Goal: Task Accomplishment & Management: Use online tool/utility

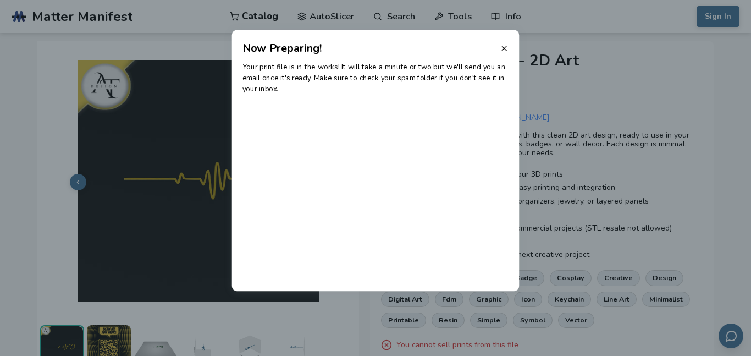
click at [503, 48] on line at bounding box center [504, 48] width 4 height 4
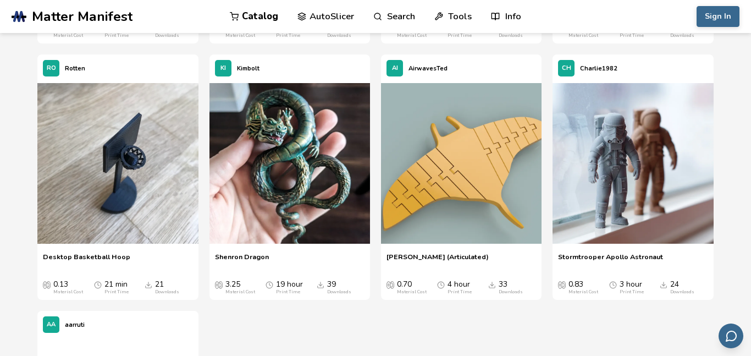
scroll to position [6995, 0]
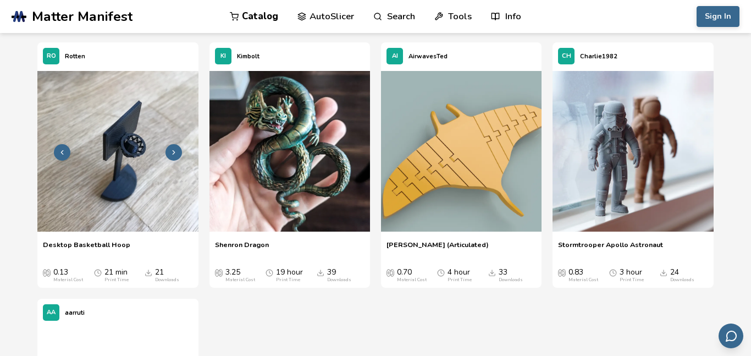
click at [113, 181] on img at bounding box center [117, 151] width 161 height 161
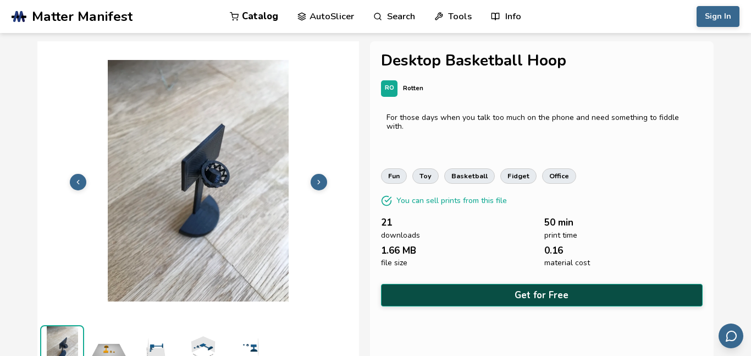
click at [505, 290] on button "Get for Free" at bounding box center [542, 295] width 322 height 23
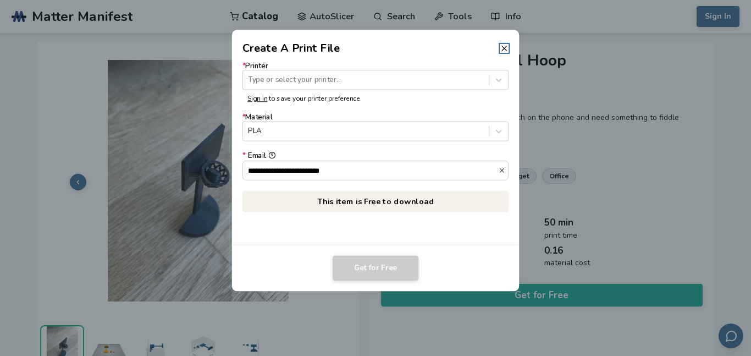
click at [316, 91] on form "**********" at bounding box center [375, 121] width 266 height 119
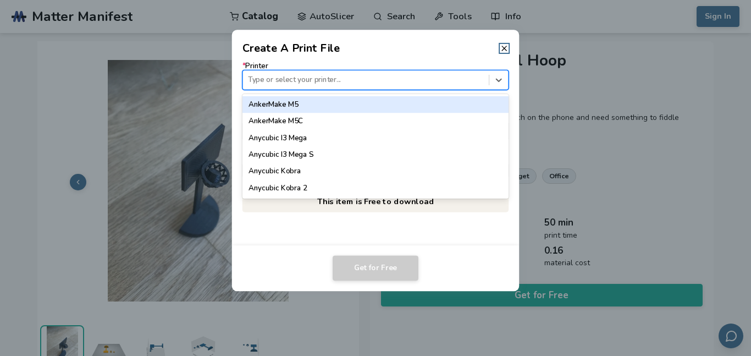
click at [316, 87] on div "Type or select your printer..." at bounding box center [375, 80] width 266 height 20
type input "*****"
click at [292, 106] on div "Ender 3" at bounding box center [375, 104] width 266 height 16
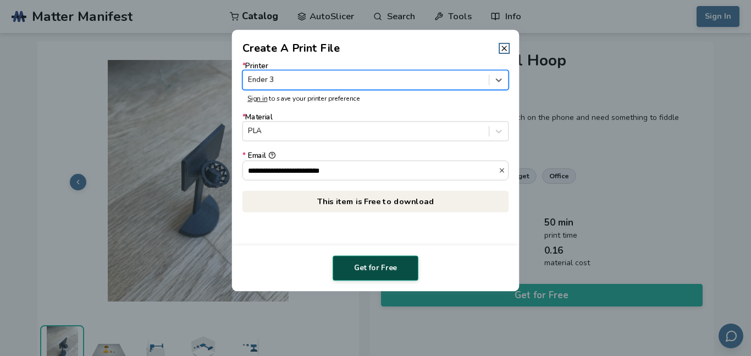
click at [379, 267] on button "Get for Free" at bounding box center [376, 267] width 86 height 25
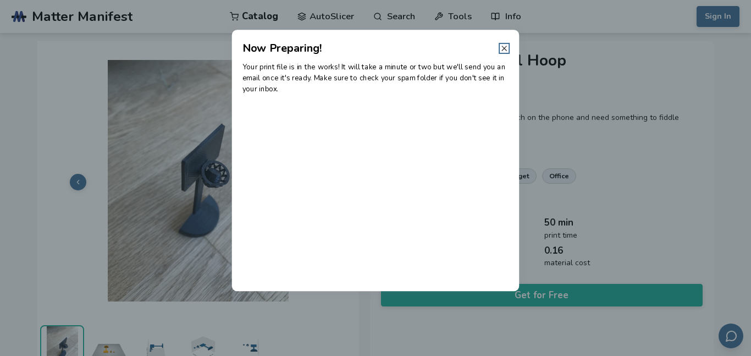
click at [504, 47] on line at bounding box center [504, 48] width 4 height 4
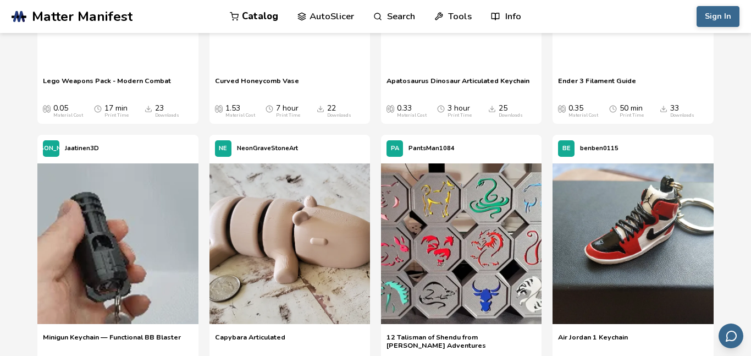
scroll to position [11541, 0]
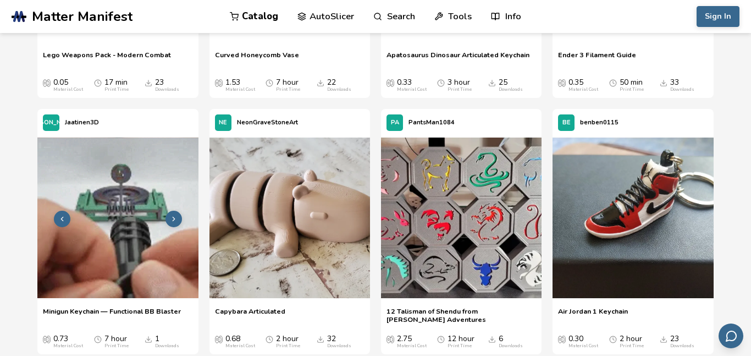
click at [102, 291] on img at bounding box center [117, 217] width 161 height 161
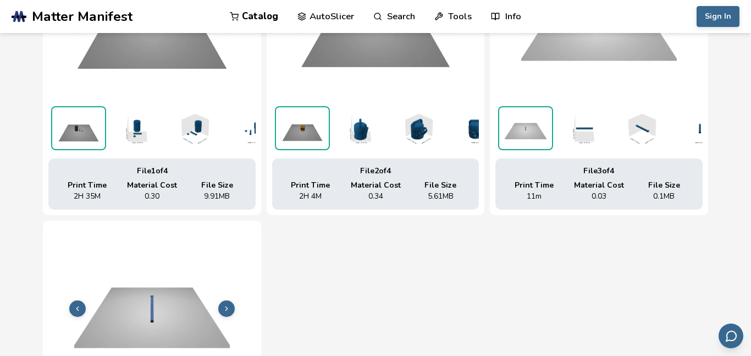
scroll to position [503, 0]
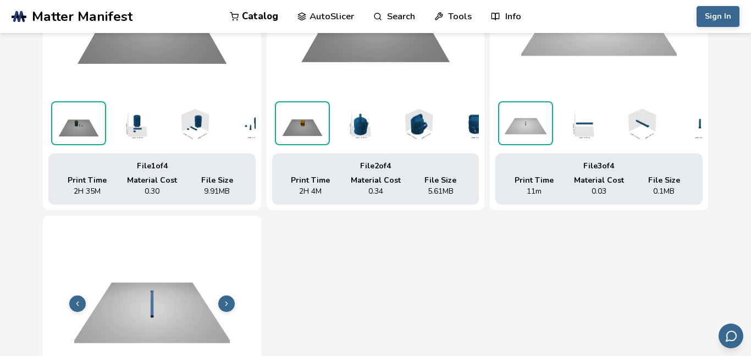
click at [221, 304] on button at bounding box center [226, 303] width 16 height 16
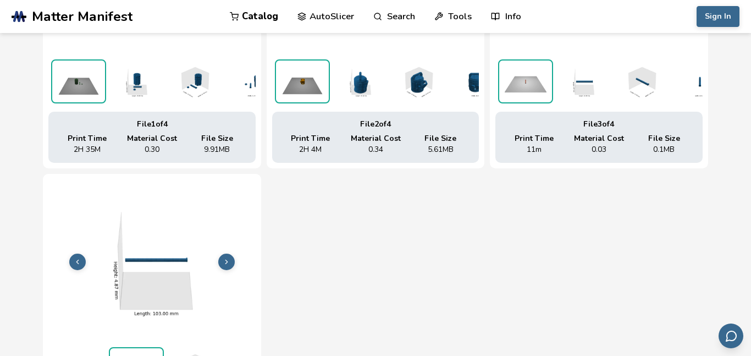
scroll to position [351, 0]
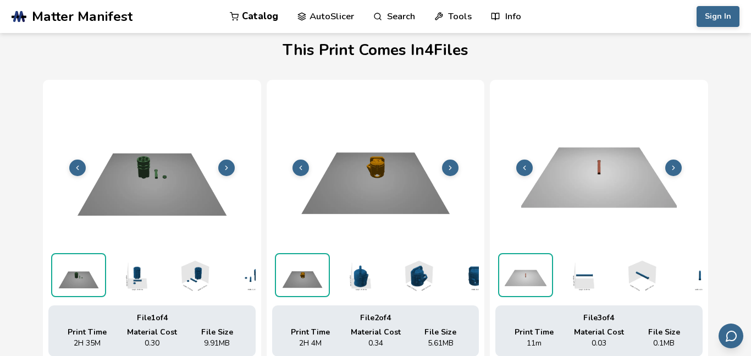
click at [224, 164] on icon at bounding box center [227, 168] width 8 height 8
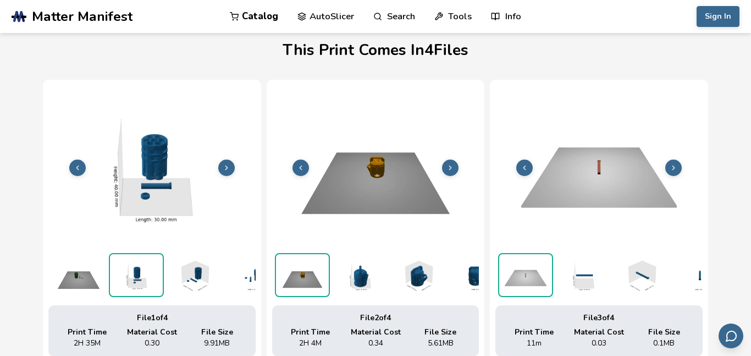
click at [453, 168] on icon at bounding box center [450, 168] width 8 height 8
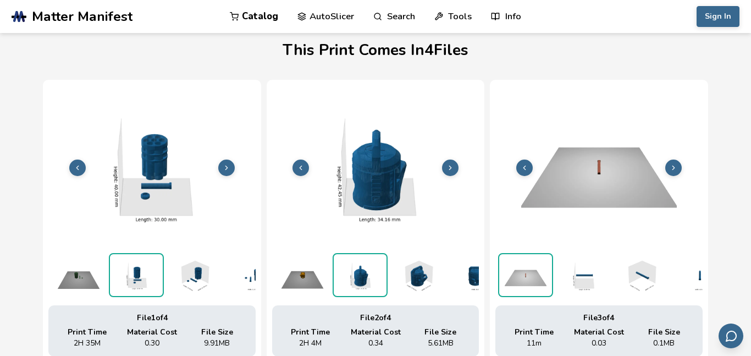
click at [694, 161] on img at bounding box center [598, 166] width 207 height 155
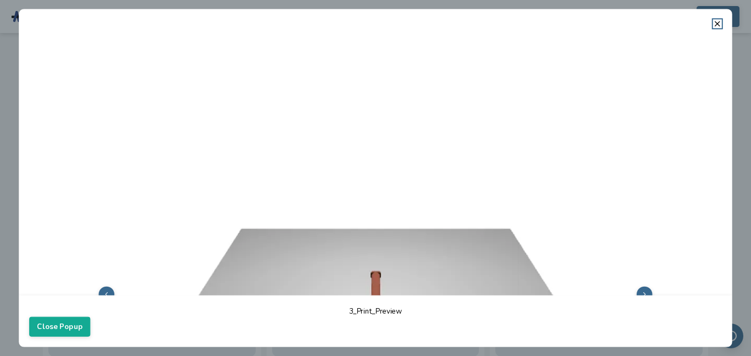
click at [724, 20] on header at bounding box center [376, 18] width 714 height 19
click at [719, 25] on line at bounding box center [717, 23] width 4 height 4
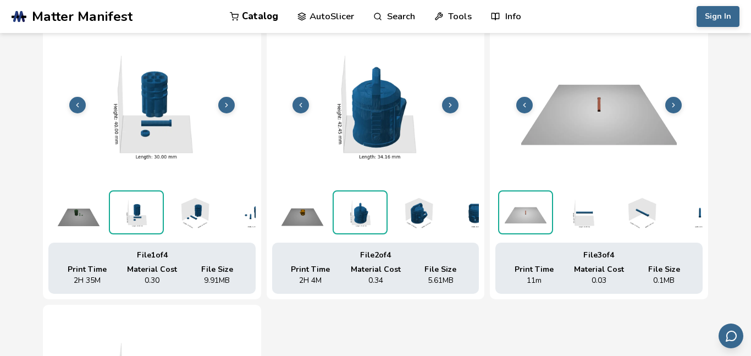
scroll to position [0, 0]
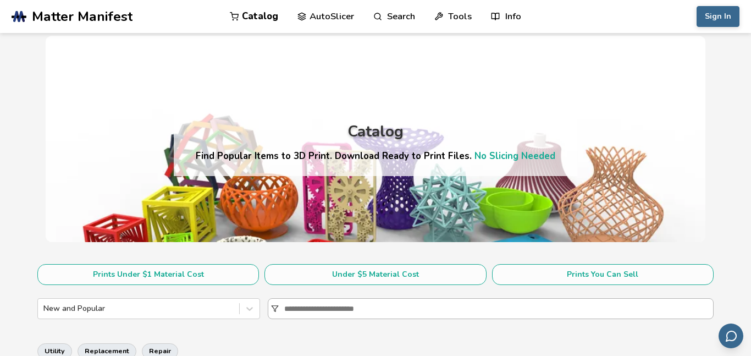
click at [308, 302] on input at bounding box center [498, 309] width 428 height 20
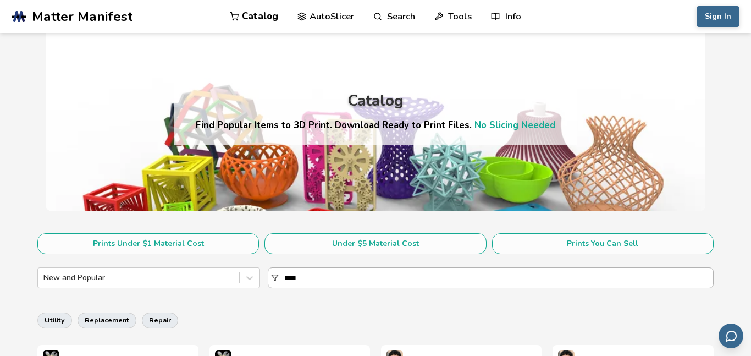
scroll to position [33, 0]
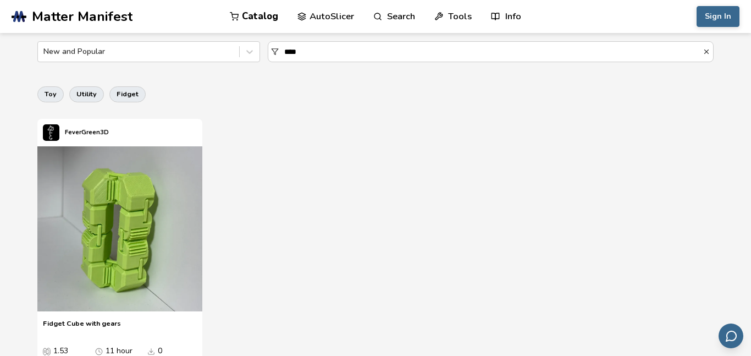
scroll to position [202, 0]
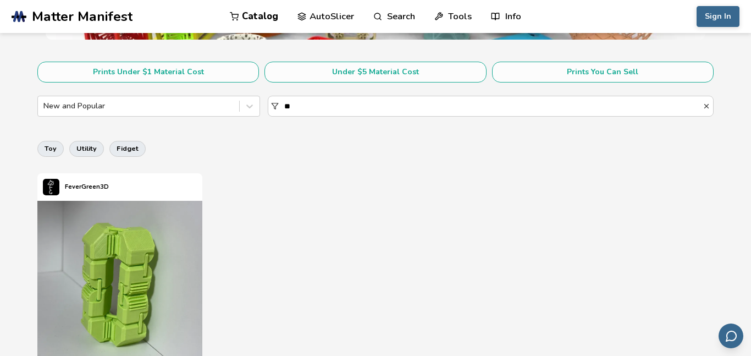
type input "*"
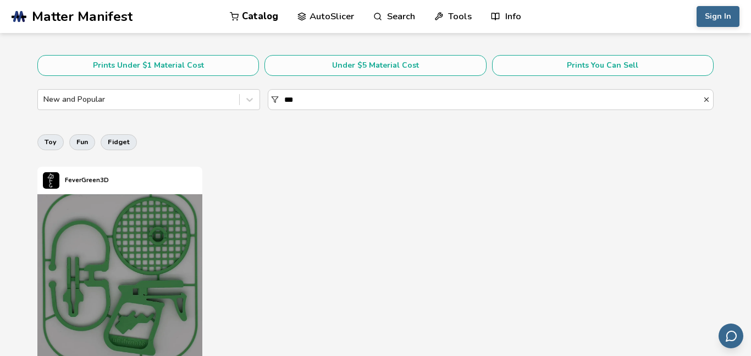
scroll to position [115, 0]
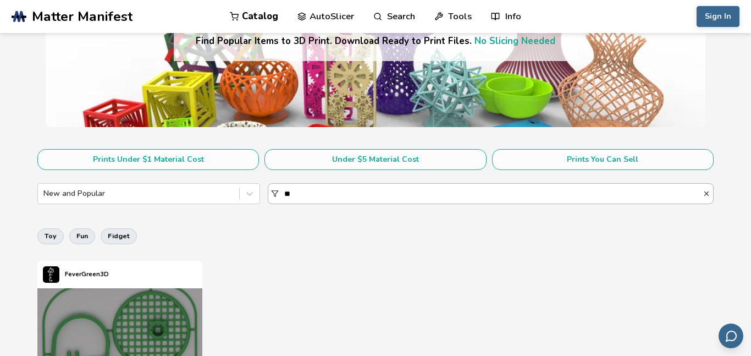
type input "*"
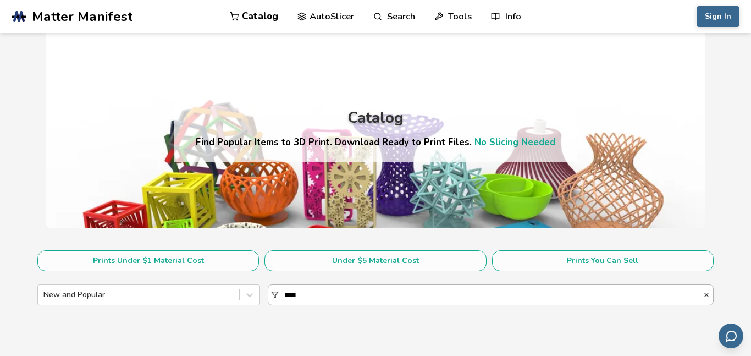
scroll to position [13, 0]
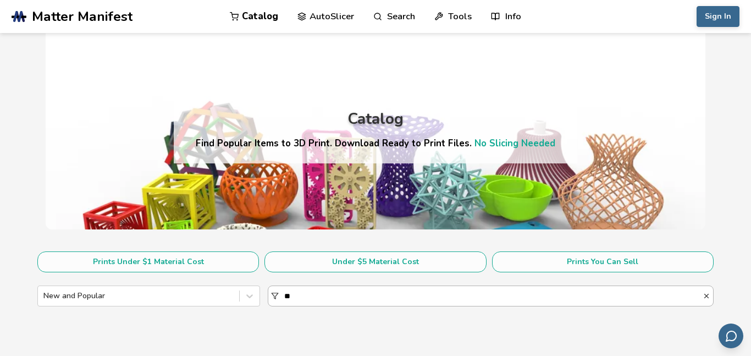
type input "*"
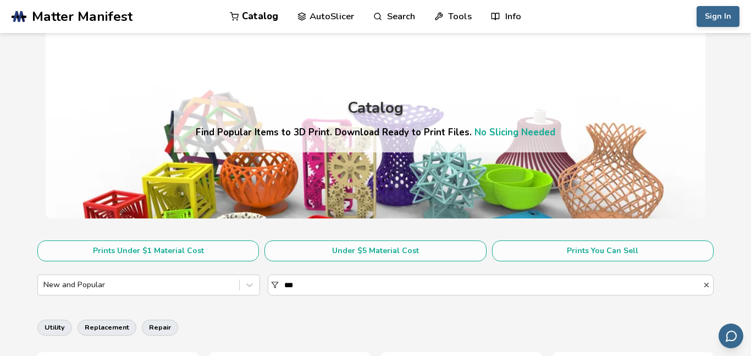
scroll to position [286, 0]
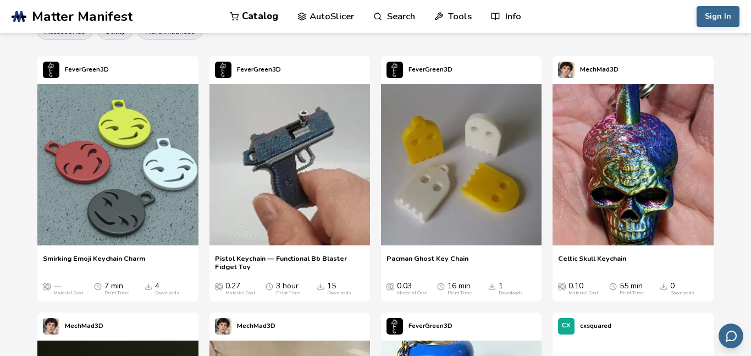
scroll to position [233, 0]
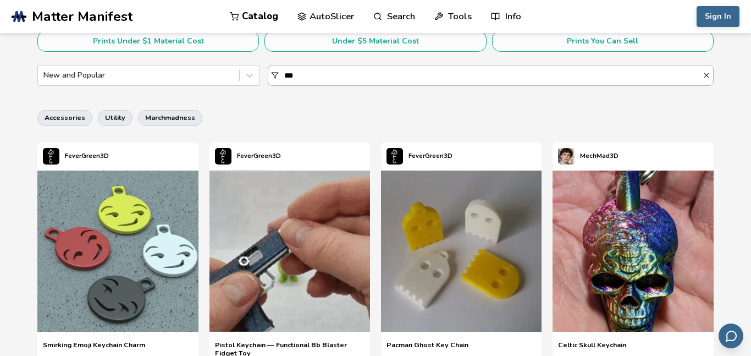
click at [340, 73] on input "***" at bounding box center [493, 75] width 418 height 20
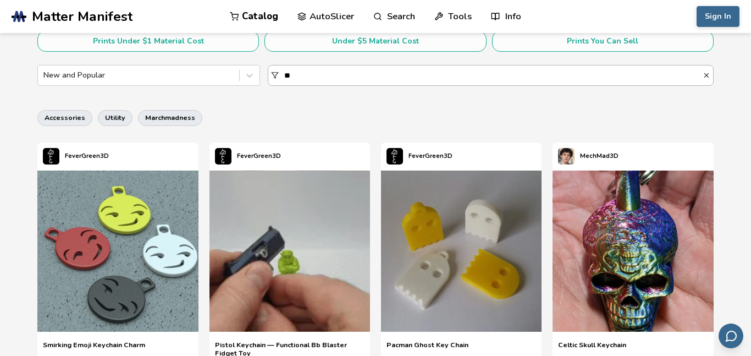
type input "*"
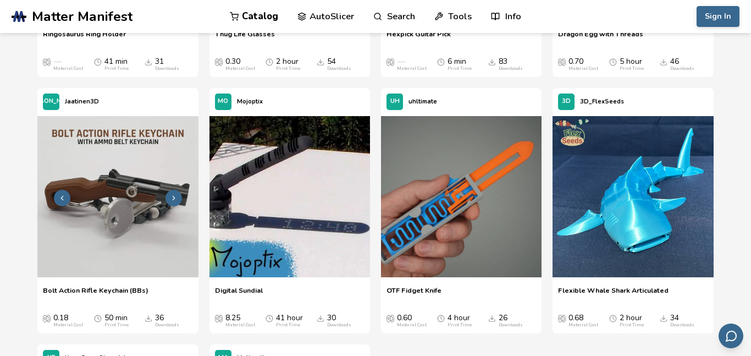
scroll to position [1828, 0]
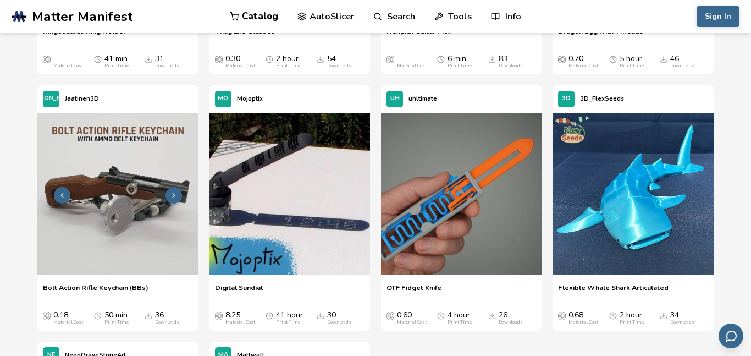
click at [139, 168] on img at bounding box center [117, 193] width 161 height 161
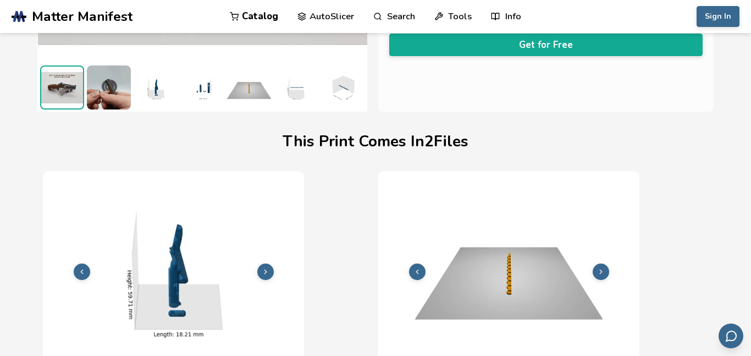
scroll to position [271, 0]
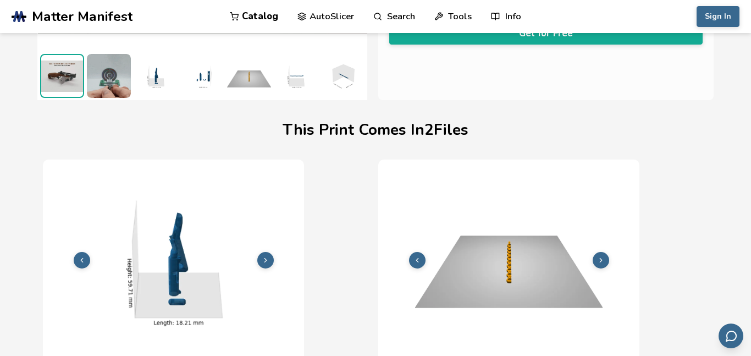
click at [603, 260] on icon at bounding box center [601, 260] width 8 height 8
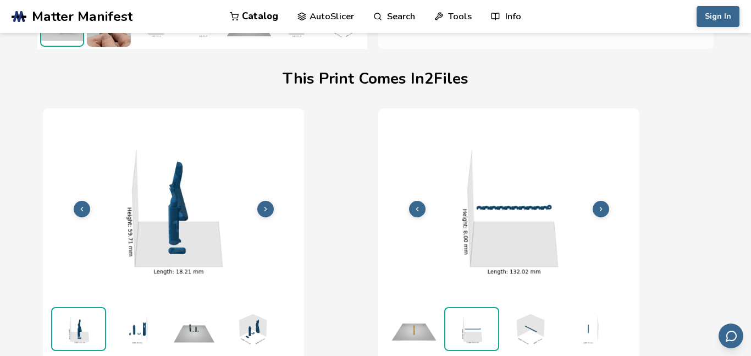
scroll to position [323, 0]
click at [268, 207] on icon at bounding box center [266, 209] width 8 height 8
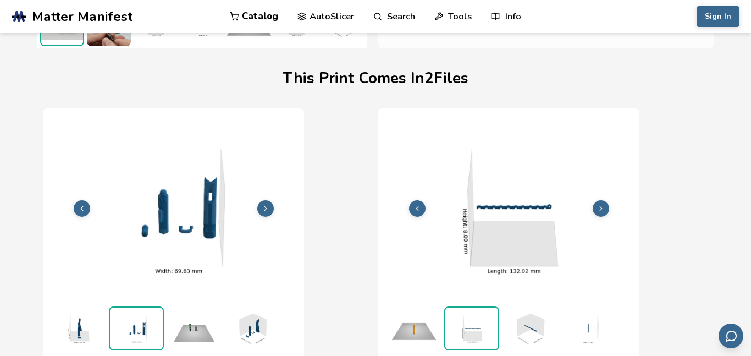
drag, startPoint x: 344, startPoint y: 218, endPoint x: 347, endPoint y: 207, distance: 11.5
click at [347, 207] on div "File 1 of 2 Print Time 1H 36M Material Cost 0.15 File Size 3.6 MB File 2 of 2 P…" at bounding box center [375, 261] width 665 height 307
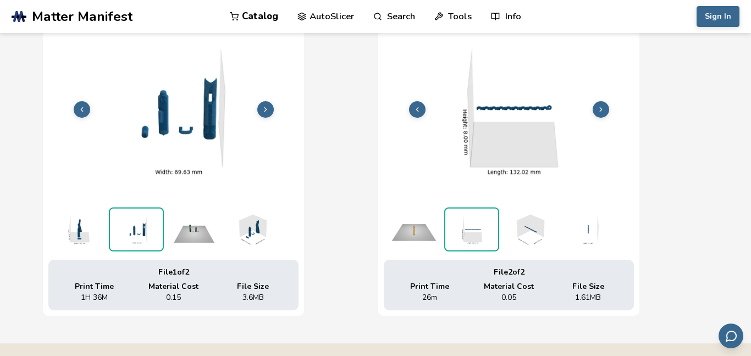
scroll to position [0, 0]
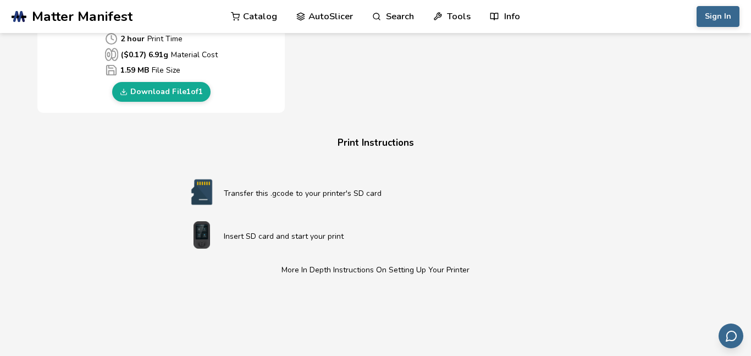
scroll to position [563, 0]
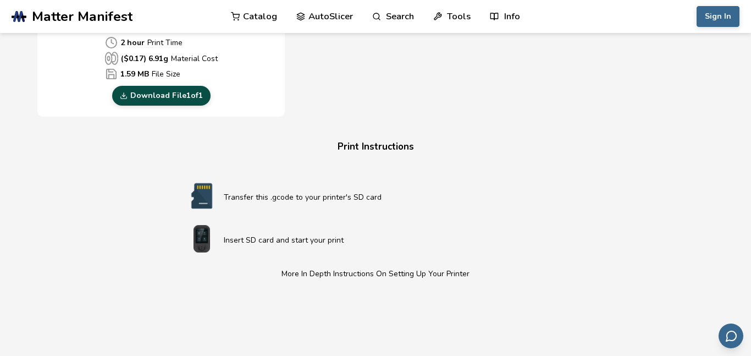
click at [172, 98] on link "Download File 1 of 1" at bounding box center [161, 96] width 98 height 20
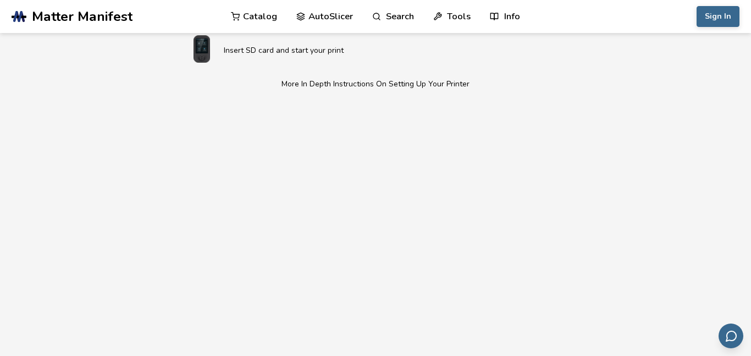
scroll to position [754, 0]
click at [730, 20] on button "Sign In" at bounding box center [718, 16] width 43 height 21
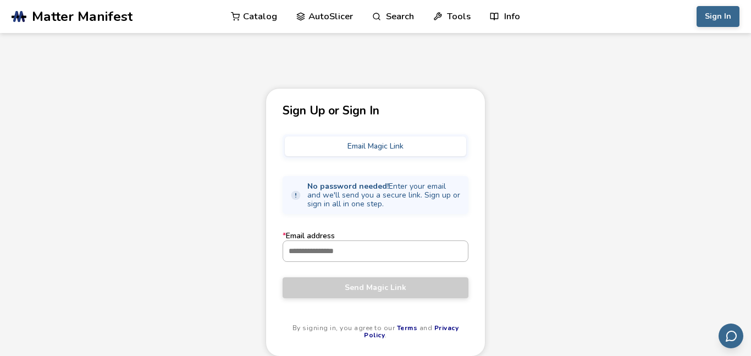
click at [401, 252] on input "* Email address" at bounding box center [375, 251] width 185 height 20
type input "*"
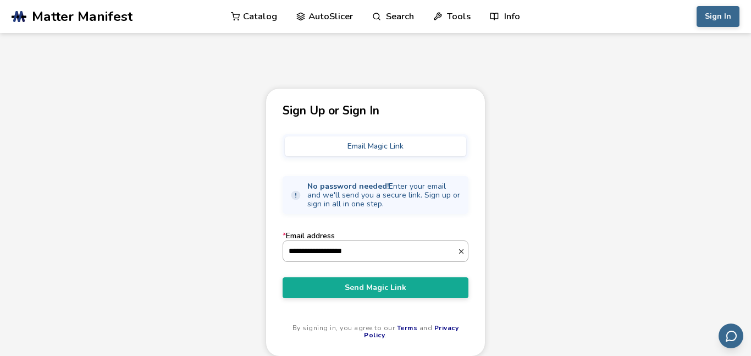
click at [334, 251] on input "**********" at bounding box center [370, 251] width 174 height 20
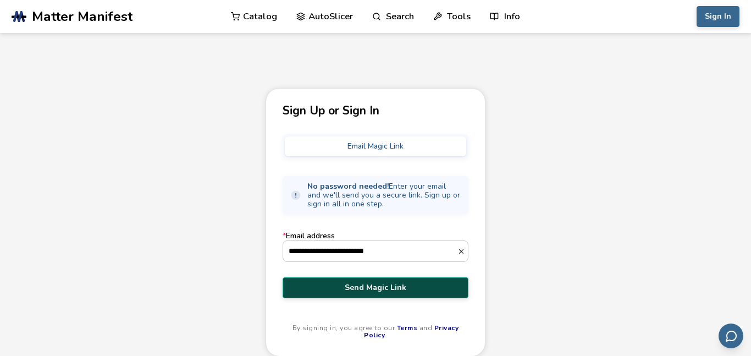
type input "**********"
click at [324, 294] on button "Send Magic Link" at bounding box center [376, 287] width 186 height 21
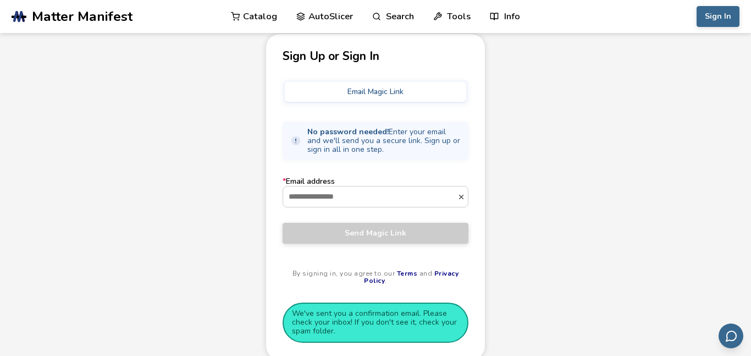
scroll to position [75, 0]
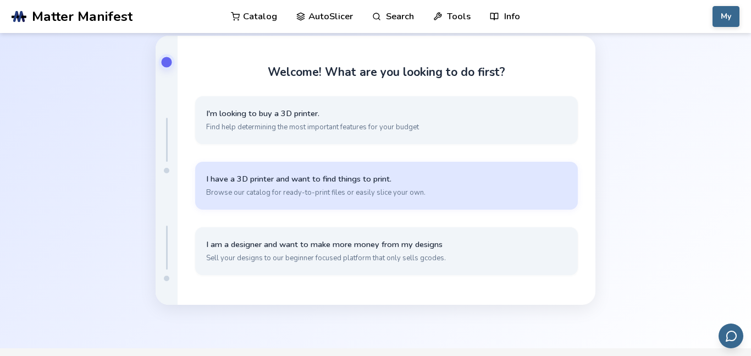
click at [382, 183] on span "I have a 3D printer and want to find things to print." at bounding box center [386, 179] width 361 height 10
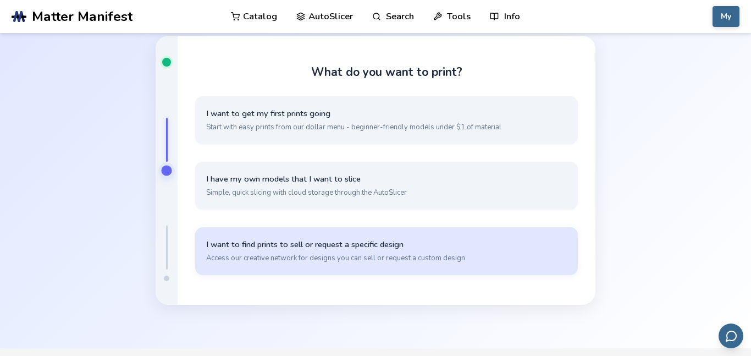
click at [525, 255] on span "Access our creative network for designs you can sell or request a custom design" at bounding box center [386, 258] width 361 height 10
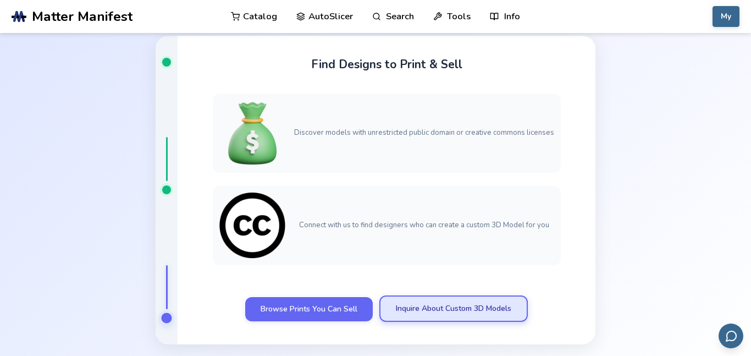
click at [395, 306] on link "Inquire About Custom 3D Models" at bounding box center [453, 308] width 148 height 26
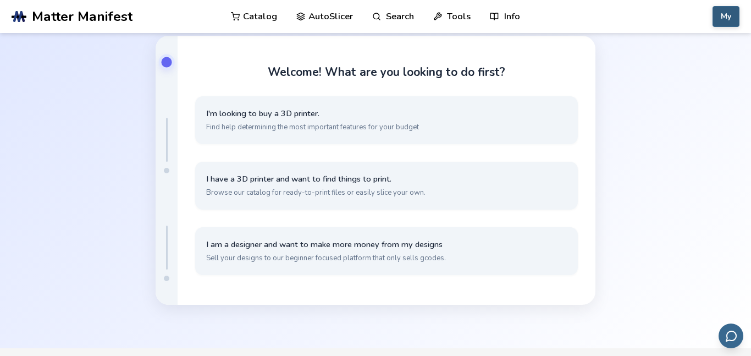
scroll to position [41, 0]
click at [727, 12] on button "My" at bounding box center [726, 16] width 27 height 21
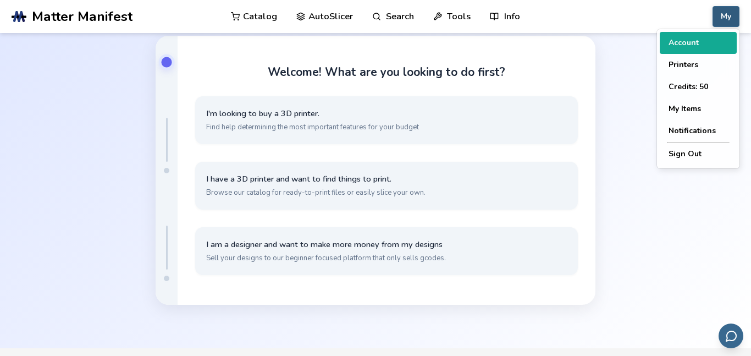
click at [705, 46] on button "Account" at bounding box center [698, 43] width 77 height 22
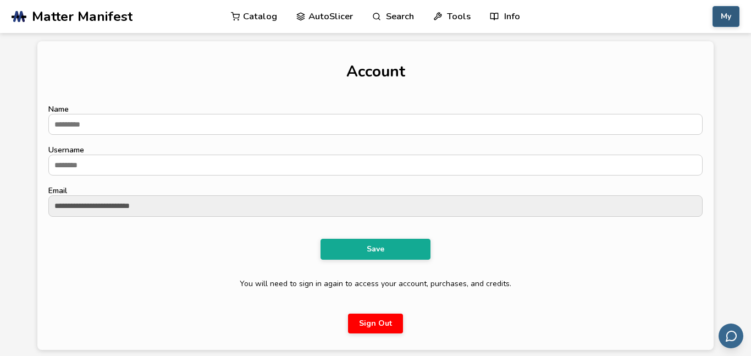
click at [725, 10] on button "My" at bounding box center [726, 16] width 27 height 21
click at [310, 124] on input "Name" at bounding box center [375, 124] width 653 height 20
type input "**********"
click at [200, 157] on input "Username" at bounding box center [375, 165] width 653 height 20
type input "*******"
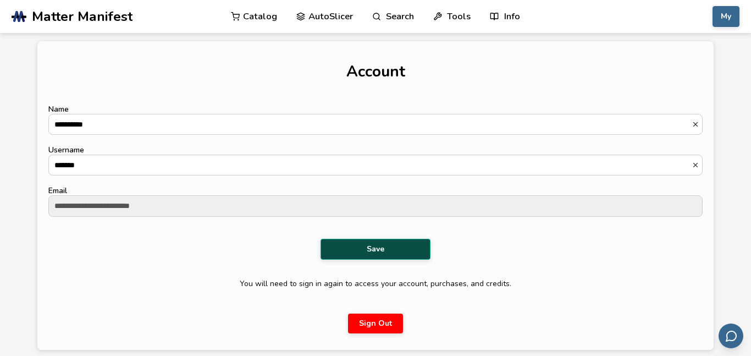
click at [343, 250] on button "Save" at bounding box center [376, 249] width 110 height 21
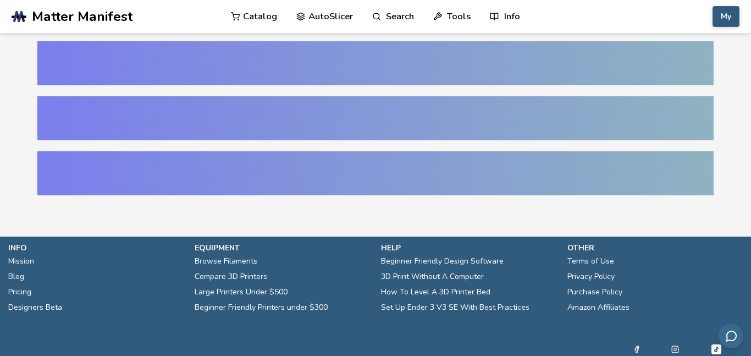
click at [738, 18] on button "My" at bounding box center [726, 16] width 27 height 21
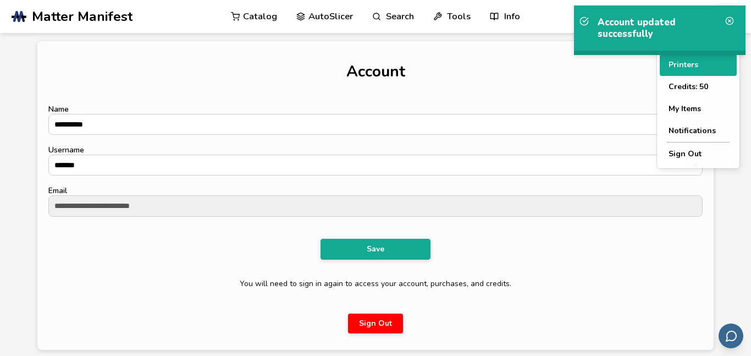
click at [700, 71] on button "Printers" at bounding box center [698, 65] width 77 height 22
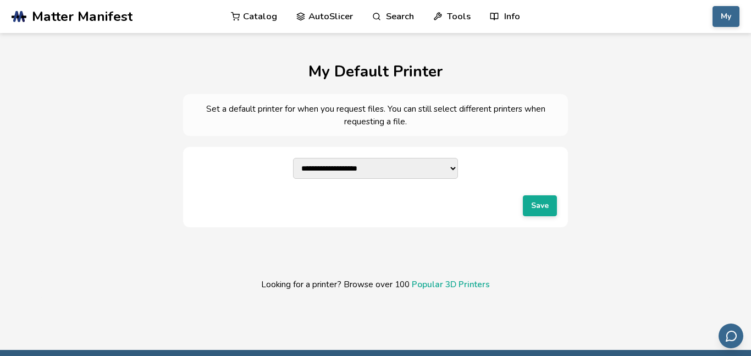
click at [410, 169] on select "**********" at bounding box center [375, 168] width 165 height 21
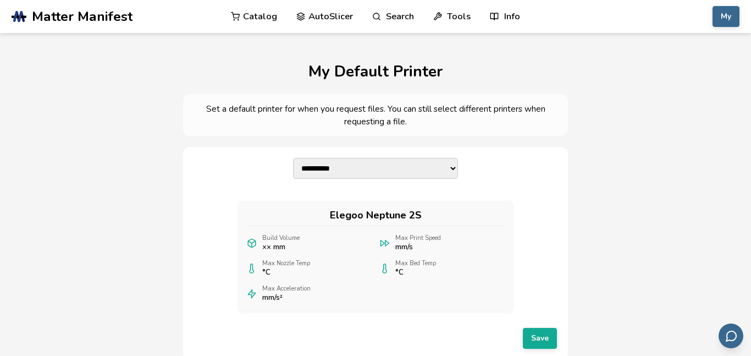
click at [382, 168] on select "**********" at bounding box center [375, 168] width 165 height 21
select select "**********"
click at [293, 158] on select "**********" at bounding box center [375, 168] width 165 height 21
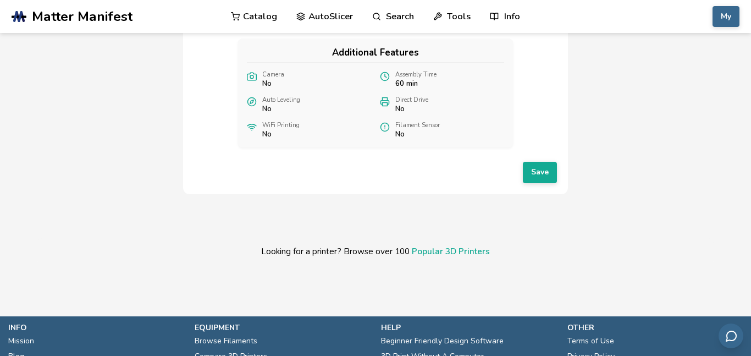
scroll to position [317, 0]
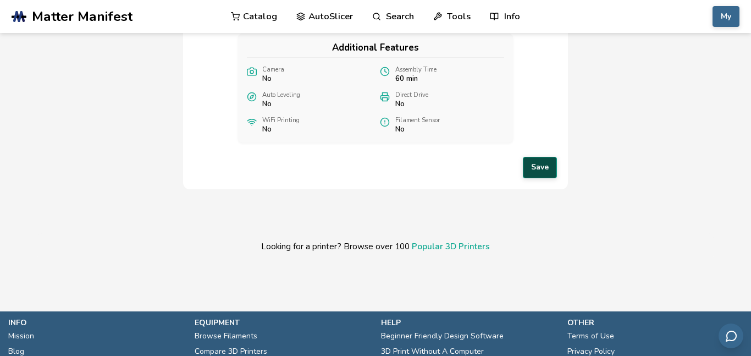
click at [533, 178] on button "Save" at bounding box center [540, 167] width 34 height 21
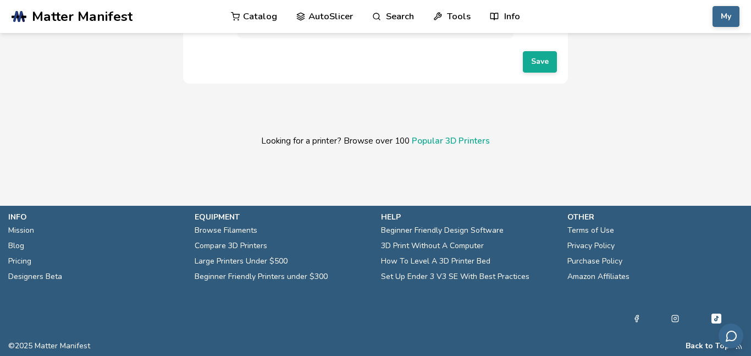
scroll to position [325, 0]
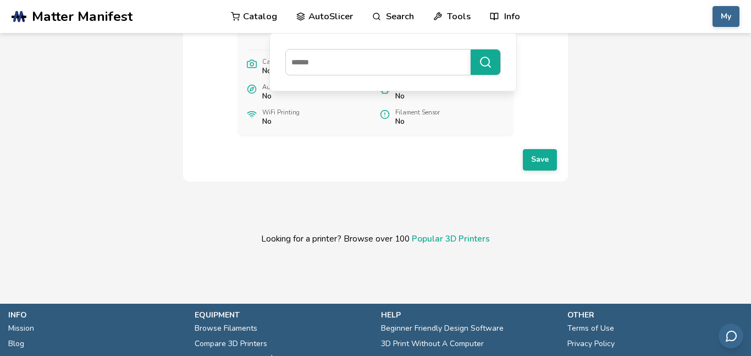
click at [338, 12] on link "AutoSlicer" at bounding box center [324, 16] width 57 height 33
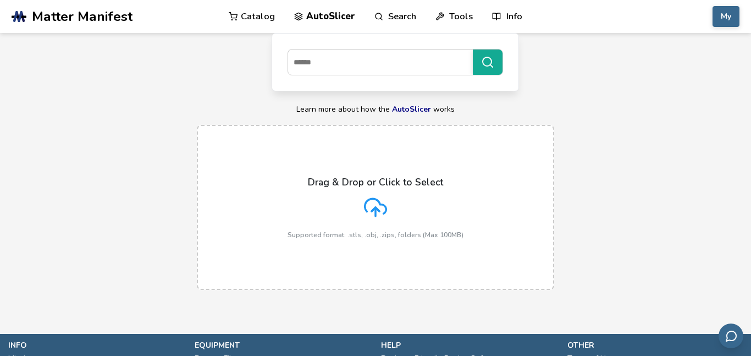
click at [372, 201] on icon at bounding box center [375, 207] width 23 height 23
click at [0, 0] on input "Drag & Drop or Click to Select Supported format: .stls, .obj, .zips, folders (M…" at bounding box center [0, 0] width 0 height 0
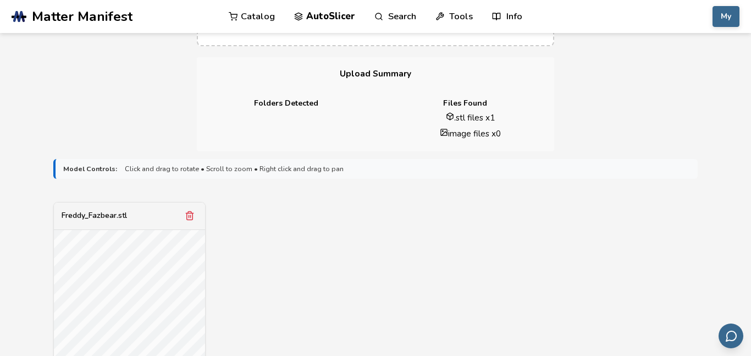
scroll to position [275, 0]
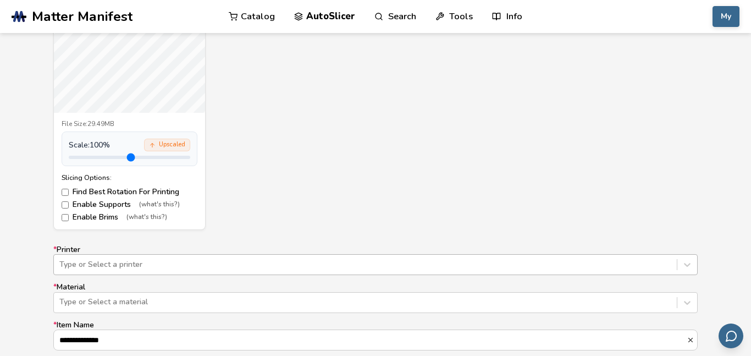
click at [178, 262] on div "Type or Select a printer" at bounding box center [375, 264] width 644 height 21
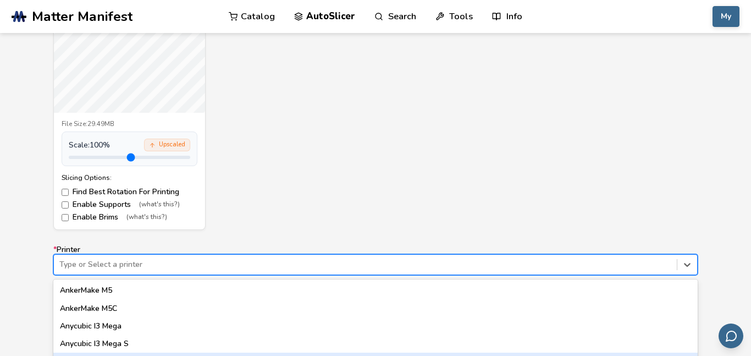
scroll to position [605, 0]
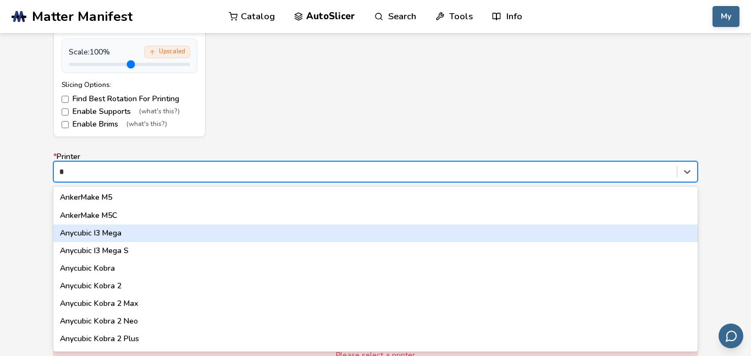
type input "**"
click at [118, 232] on div "Ender 3" at bounding box center [375, 233] width 644 height 18
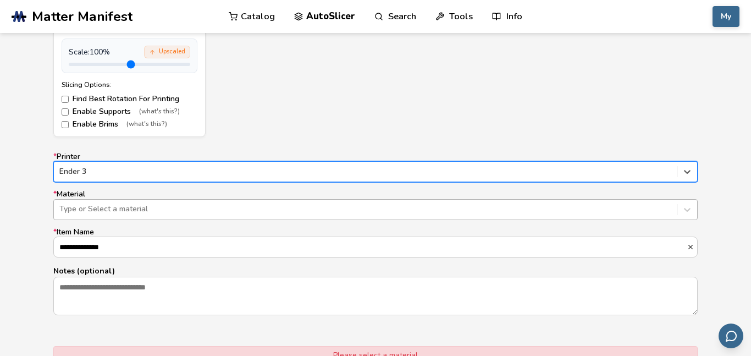
click at [144, 214] on div at bounding box center [365, 208] width 612 height 11
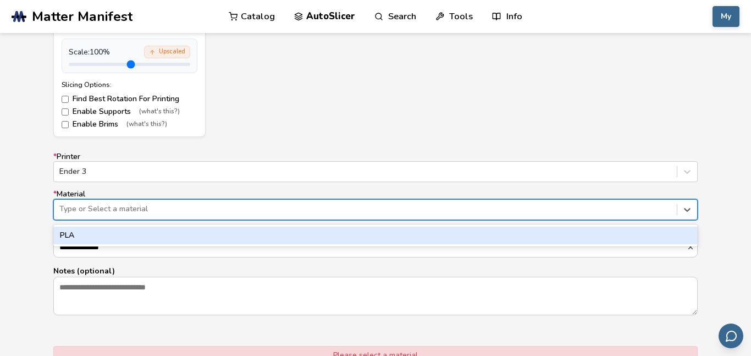
click at [151, 231] on div "PLA" at bounding box center [375, 236] width 644 height 18
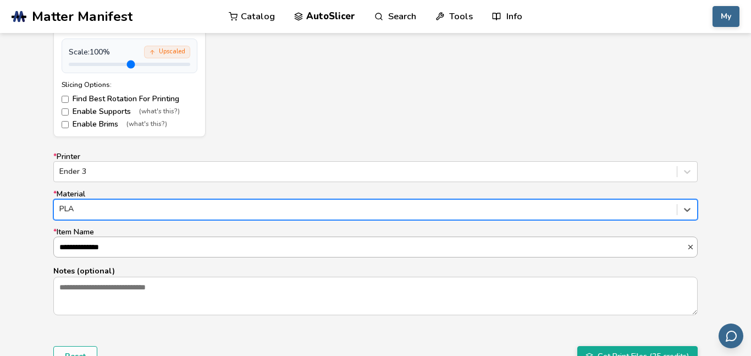
click at [141, 246] on input "**********" at bounding box center [370, 247] width 633 height 20
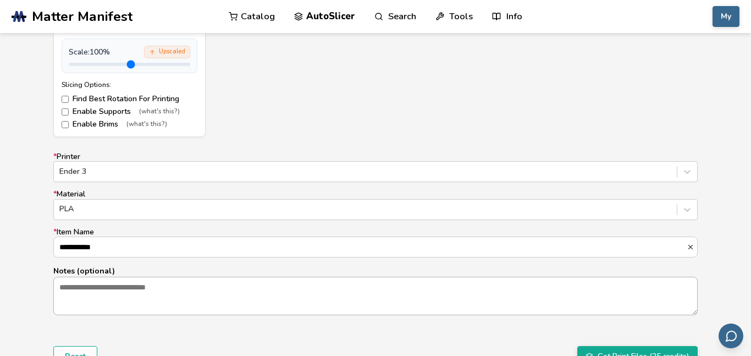
type input "**********"
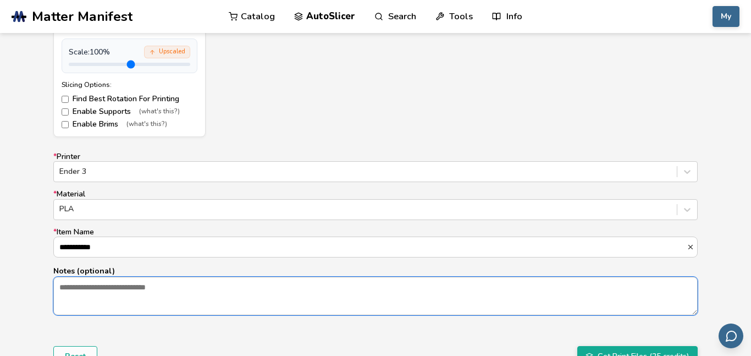
click at [206, 302] on textarea "Notes (optional)" at bounding box center [375, 295] width 643 height 37
type textarea "**********"
type textarea "****"
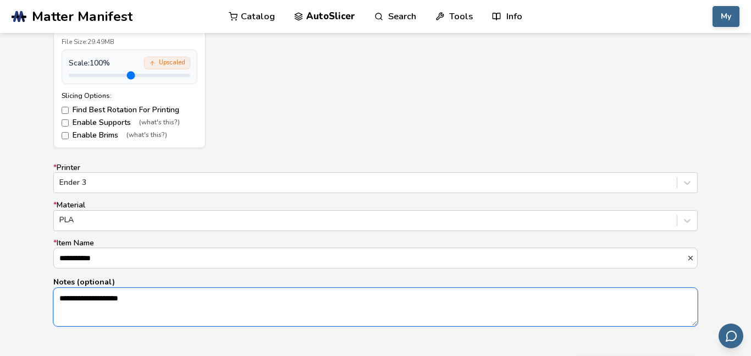
type textarea "**********"
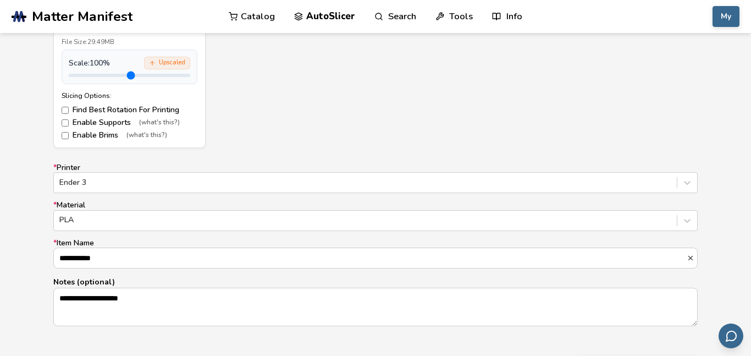
click at [92, 118] on label "Enable Supports (what's this?)" at bounding box center [130, 122] width 136 height 9
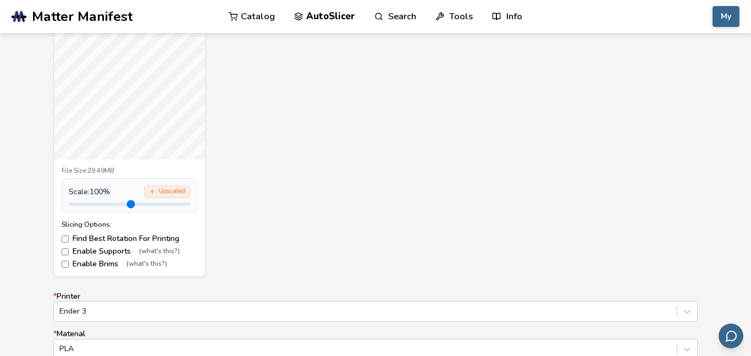
scroll to position [431, 0]
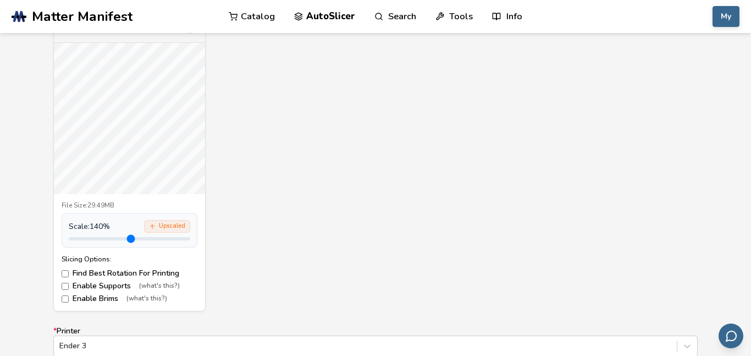
click at [96, 239] on input "range" at bounding box center [130, 238] width 122 height 3
type input "*"
click at [95, 239] on input "range" at bounding box center [130, 238] width 122 height 3
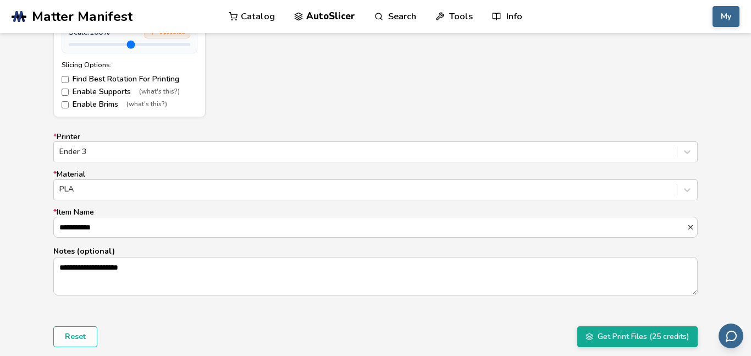
scroll to position [775, 0]
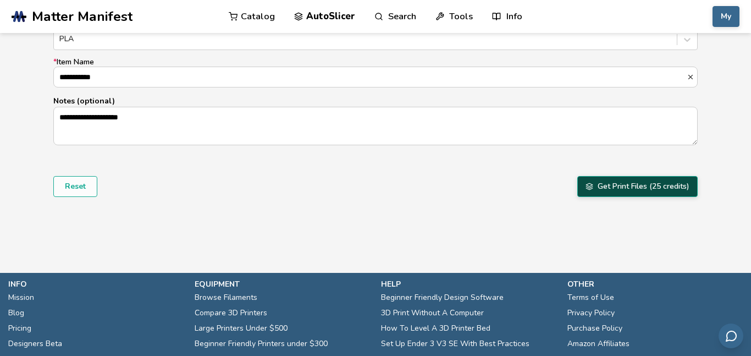
click at [653, 183] on button "Get Print Files (25 credits)" at bounding box center [637, 186] width 120 height 21
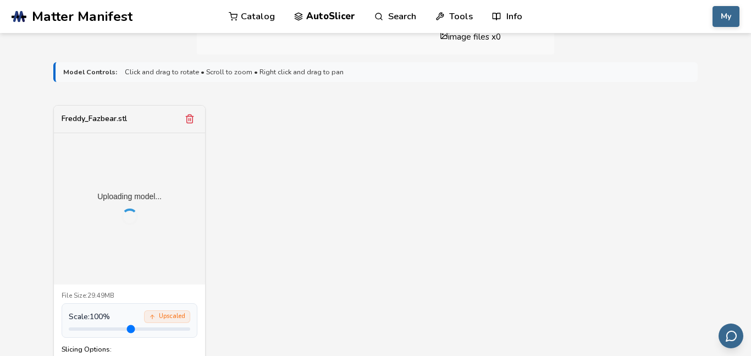
scroll to position [341, 0]
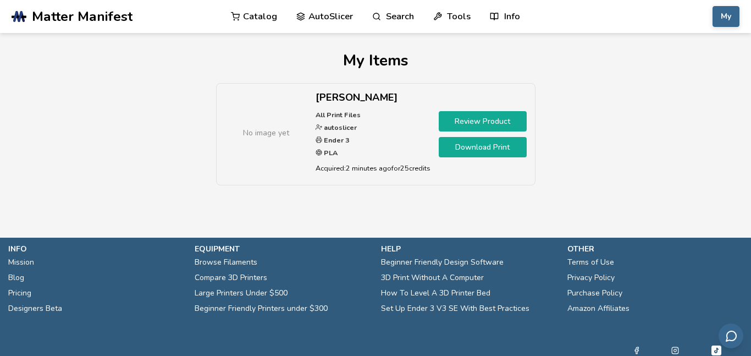
click at [506, 142] on link "Download Print" at bounding box center [483, 147] width 88 height 20
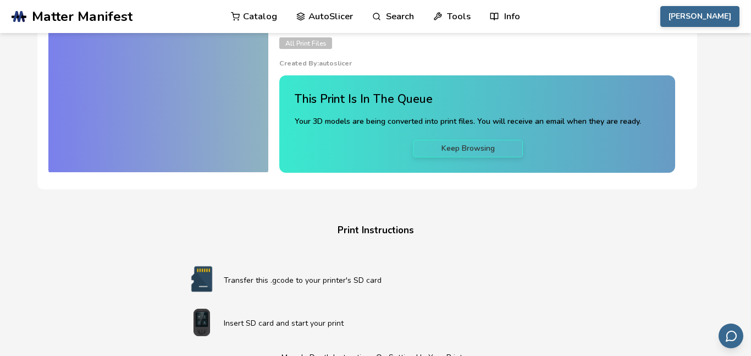
scroll to position [94, 0]
